Goal: Browse casually: Explore the website without a specific task or goal

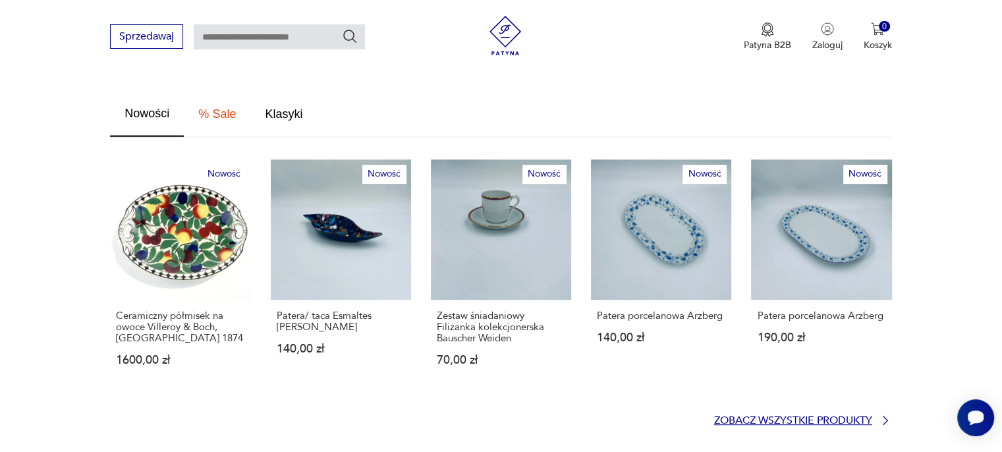
click at [842, 416] on p "Zobacz wszystkie produkty" at bounding box center [793, 420] width 158 height 9
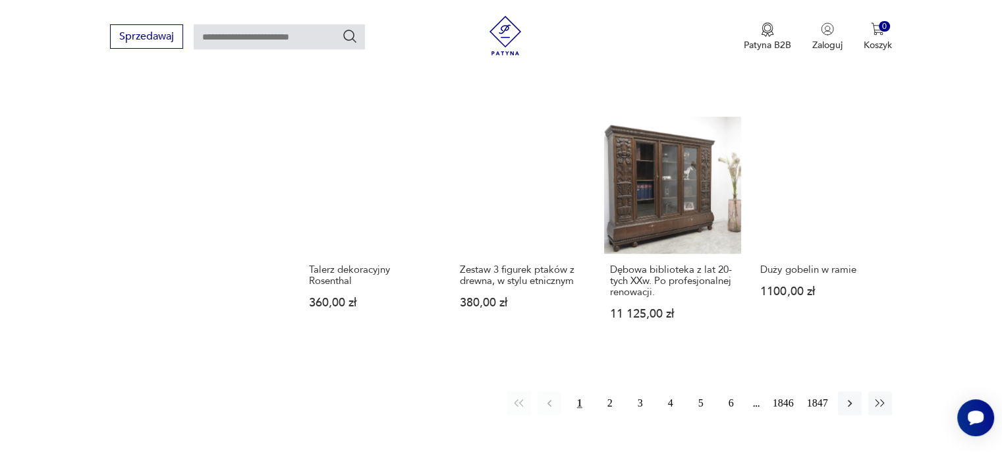
scroll to position [1047, 0]
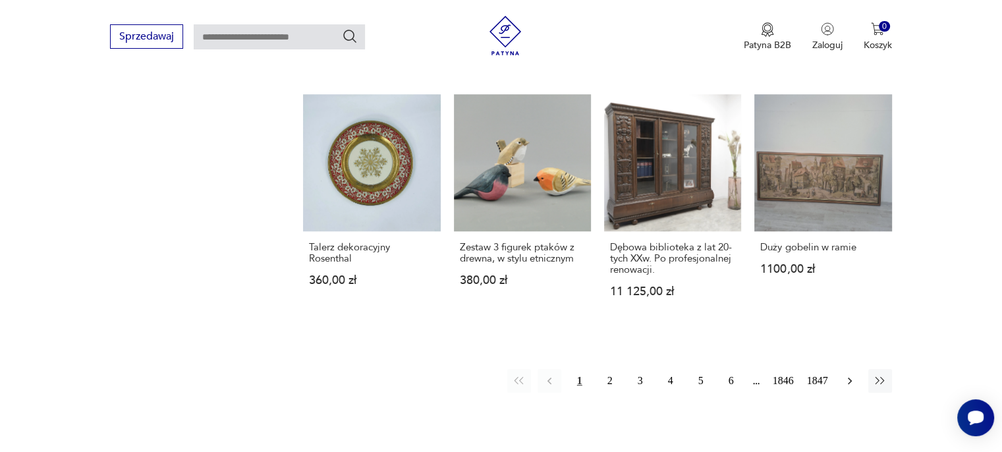
click at [844, 378] on icon "button" at bounding box center [849, 380] width 13 height 13
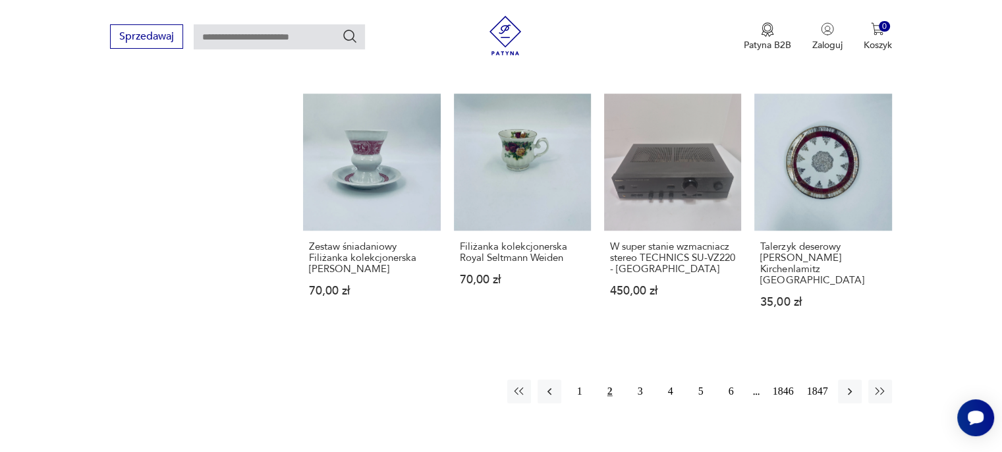
scroll to position [1092, 0]
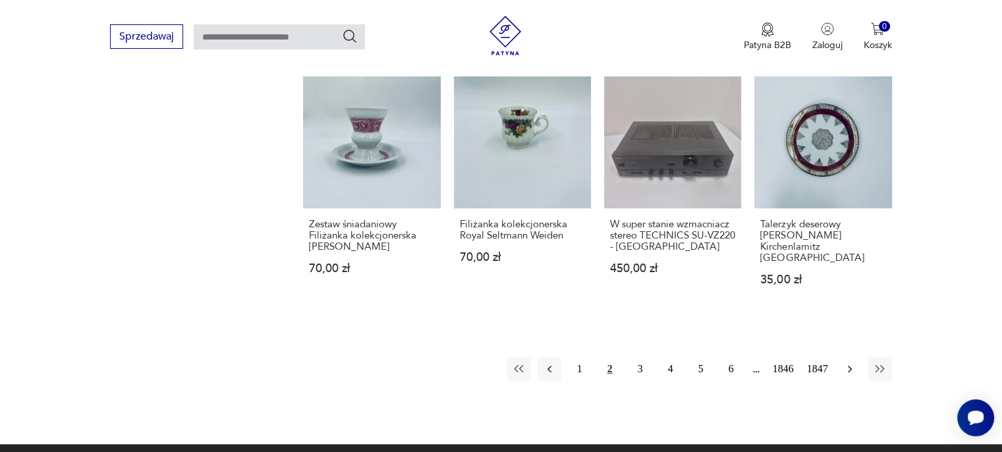
click at [851, 362] on icon "button" at bounding box center [849, 368] width 13 height 13
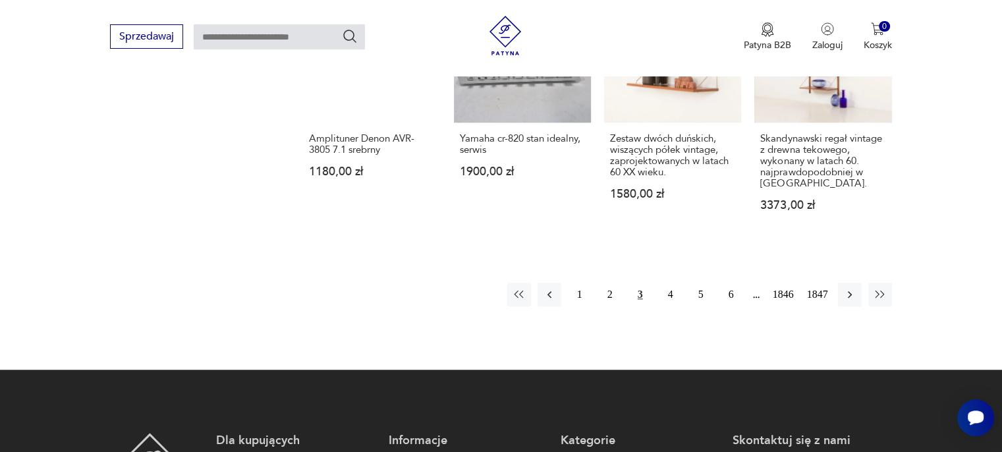
scroll to position [1224, 0]
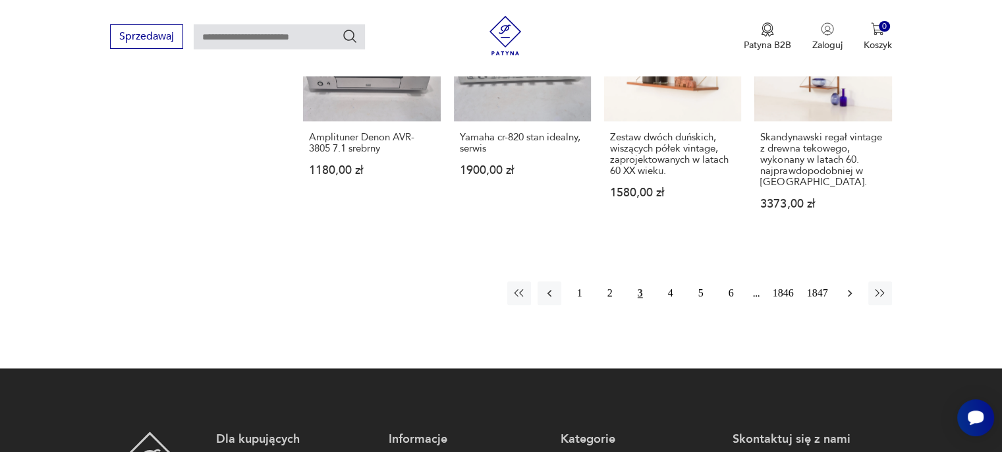
click at [850, 287] on icon "button" at bounding box center [849, 293] width 13 height 13
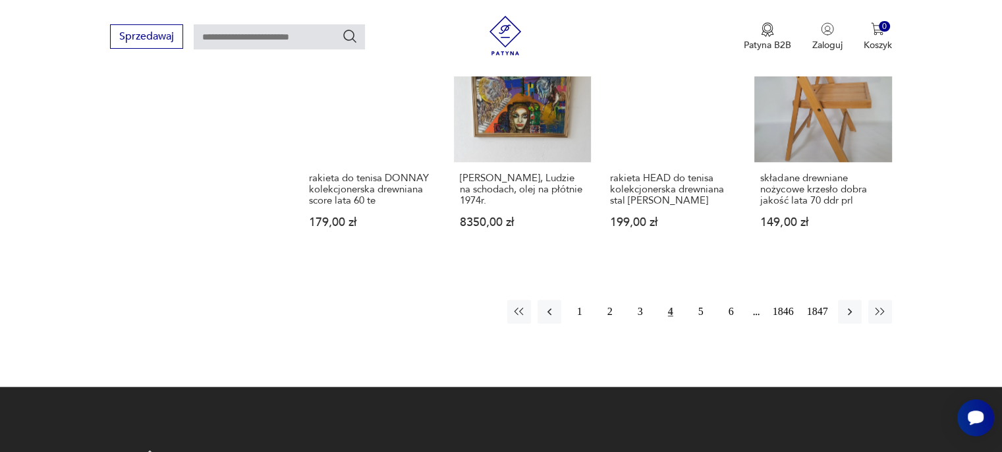
scroll to position [1224, 0]
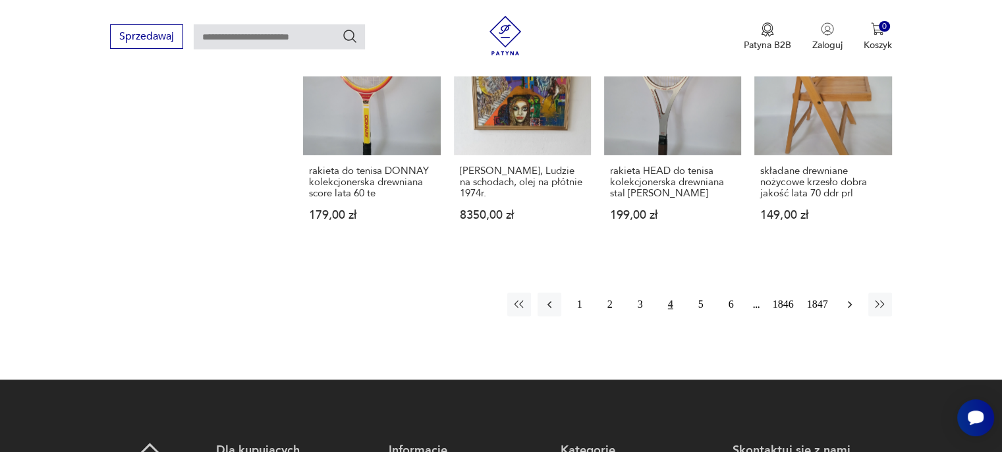
click at [846, 301] on icon "button" at bounding box center [849, 304] width 13 height 13
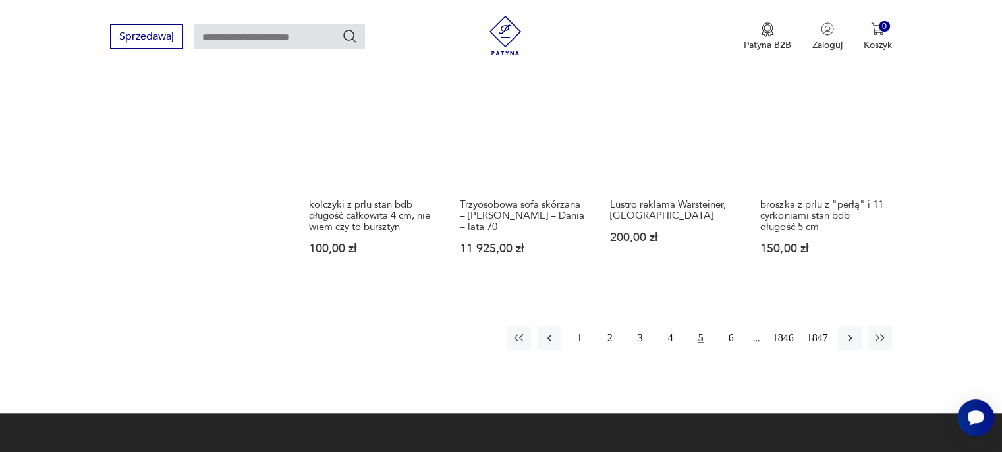
scroll to position [1158, 0]
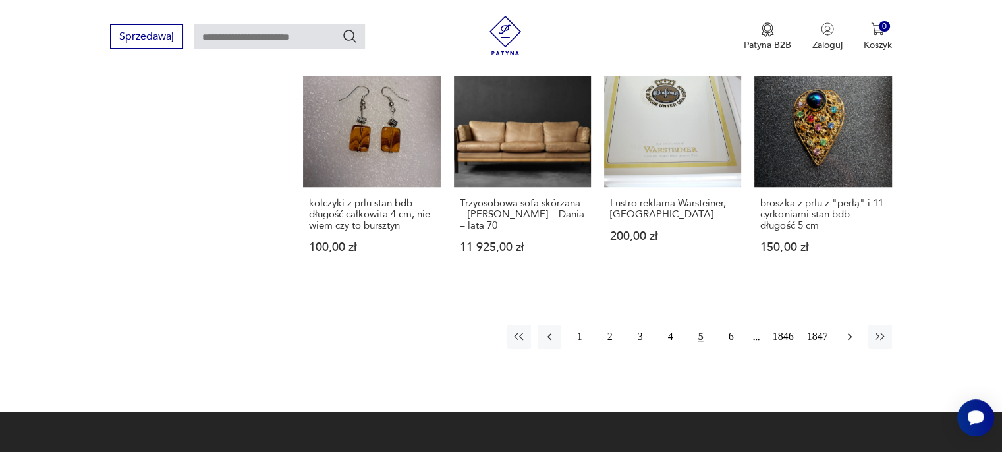
click at [851, 330] on icon "button" at bounding box center [849, 336] width 13 height 13
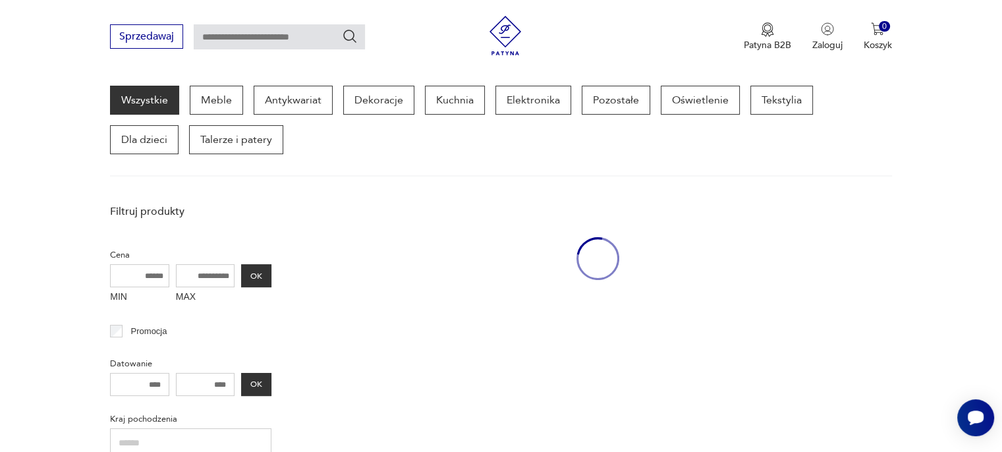
scroll to position [170, 0]
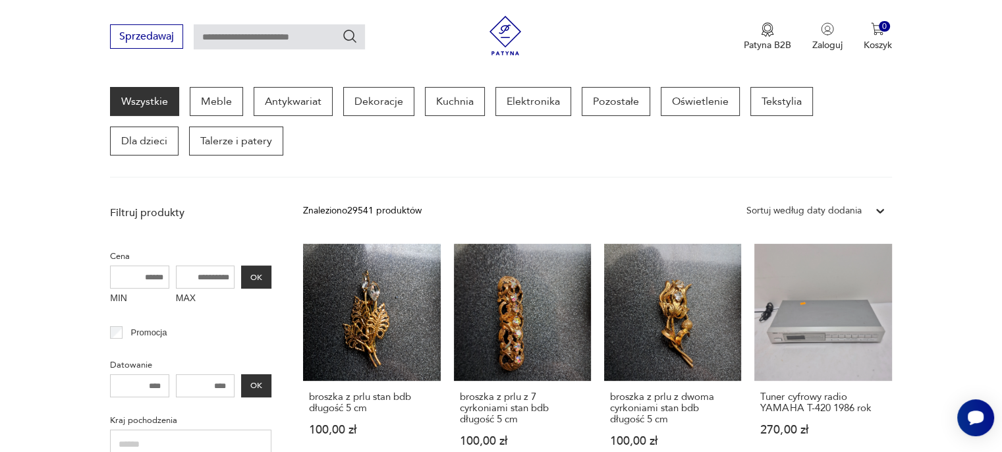
drag, startPoint x: 949, startPoint y: 265, endPoint x: 968, endPoint y: 318, distance: 56.1
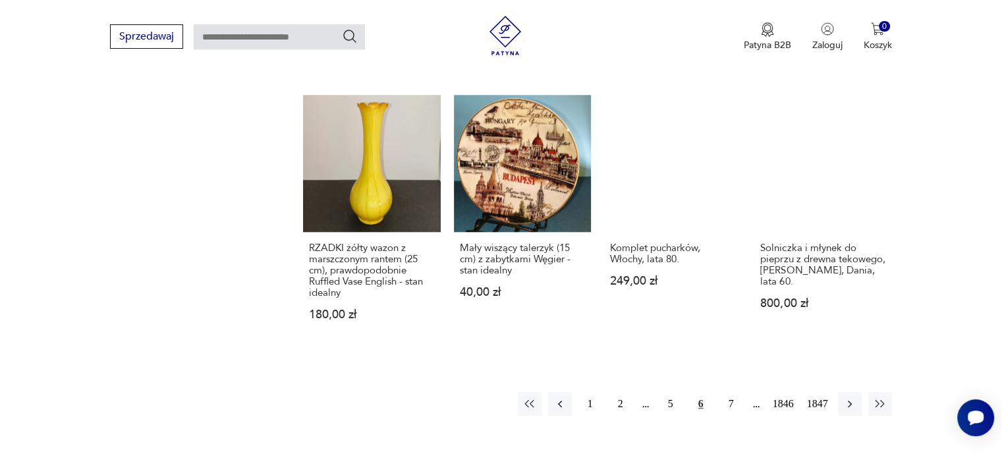
scroll to position [1224, 0]
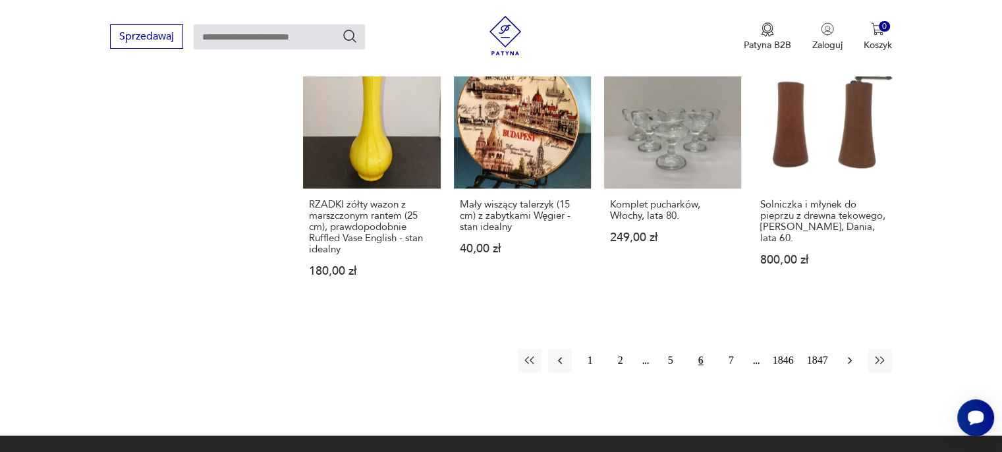
click at [852, 354] on icon "button" at bounding box center [849, 360] width 13 height 13
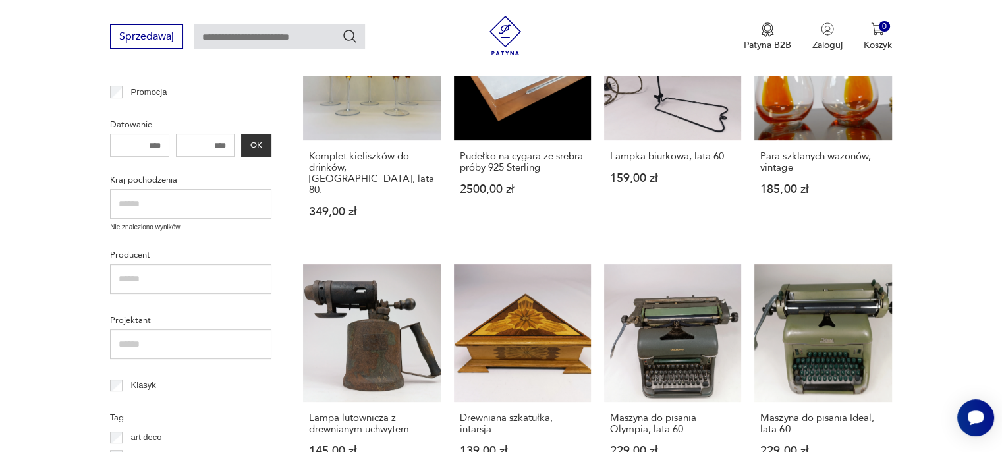
scroll to position [433, 0]
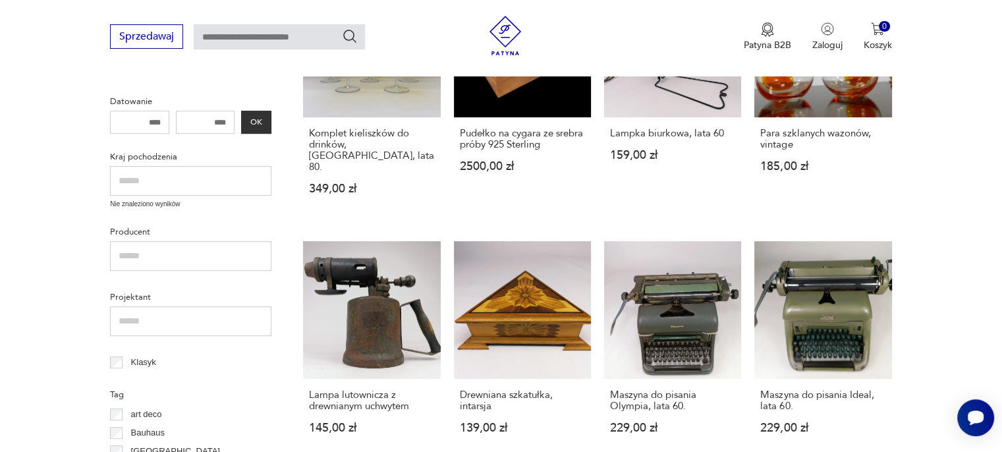
drag, startPoint x: 959, startPoint y: 190, endPoint x: 980, endPoint y: 67, distance: 125.5
click at [980, 67] on div "Sprzedawaj Patyna B2B Zaloguj 0 Koszyk Twój koszyk ( 0 ) Brak produktów w koszy…" at bounding box center [501, 38] width 1002 height 76
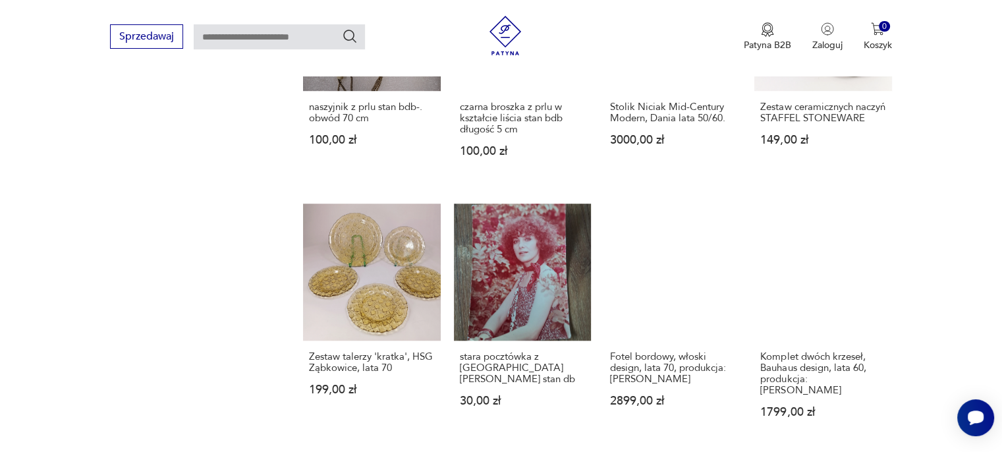
scroll to position [961, 0]
